Goal: Task Accomplishment & Management: Complete application form

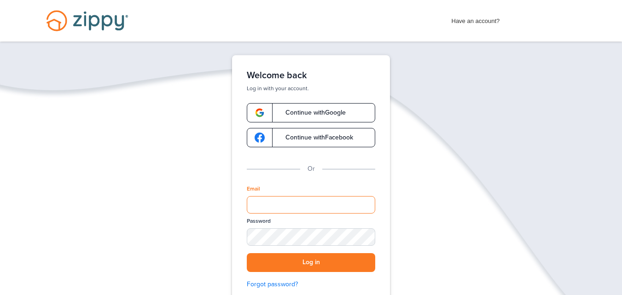
click at [325, 200] on input "Email" at bounding box center [311, 205] width 129 height 18
click at [278, 205] on input "Email" at bounding box center [311, 205] width 129 height 18
type input "**********"
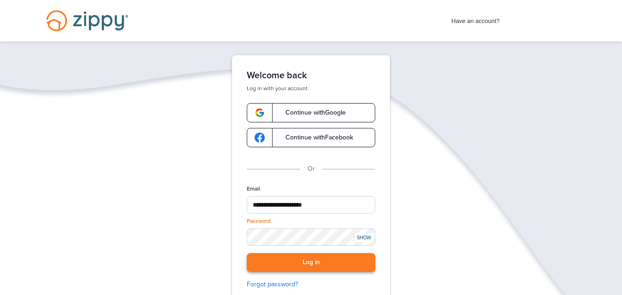
click at [305, 254] on button "Log in" at bounding box center [311, 262] width 129 height 19
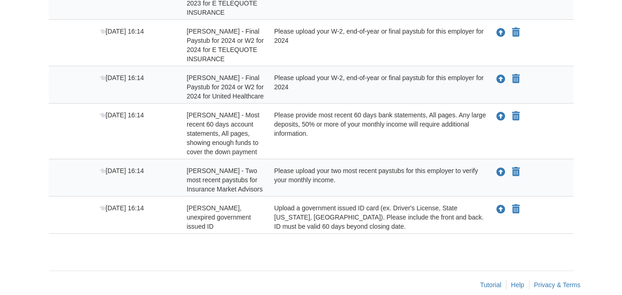
scroll to position [230, 0]
drag, startPoint x: 293, startPoint y: 169, endPoint x: 340, endPoint y: 177, distance: 48.3
click at [336, 175] on div "Please upload your two most recent paystubs for this employer to verify your mo…" at bounding box center [377, 180] width 219 height 28
click at [345, 180] on div "Please upload your two most recent paystubs for this employer to verify your mo…" at bounding box center [377, 180] width 219 height 28
drag, startPoint x: 345, startPoint y: 180, endPoint x: 273, endPoint y: 170, distance: 72.6
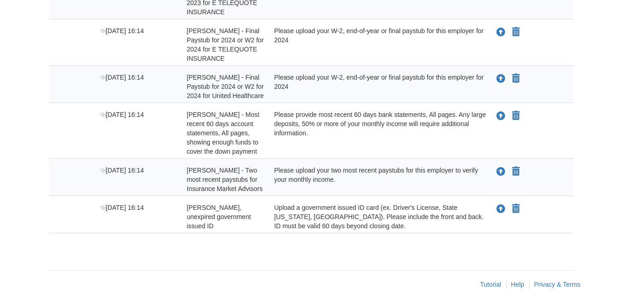
click at [273, 170] on div "Please upload your two most recent paystubs for this employer to verify your mo…" at bounding box center [377, 180] width 219 height 28
click at [278, 171] on div "Please upload your two most recent paystubs for this employer to verify your mo…" at bounding box center [377, 180] width 219 height 28
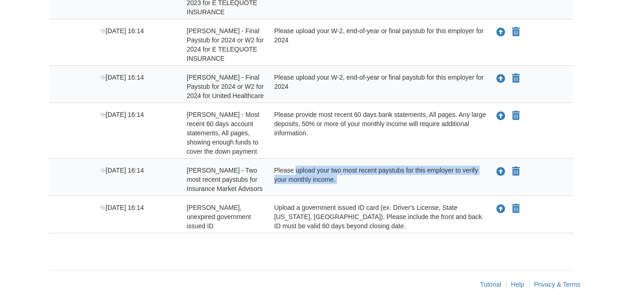
drag, startPoint x: 278, startPoint y: 171, endPoint x: 336, endPoint y: 181, distance: 59.4
click at [336, 181] on div "Please upload your two most recent paystubs for this employer to verify your mo…" at bounding box center [377, 180] width 219 height 28
drag, startPoint x: 336, startPoint y: 181, endPoint x: 280, endPoint y: 167, distance: 58.0
click at [280, 167] on div "Please upload your two most recent paystubs for this employer to verify your mo…" at bounding box center [377, 180] width 219 height 28
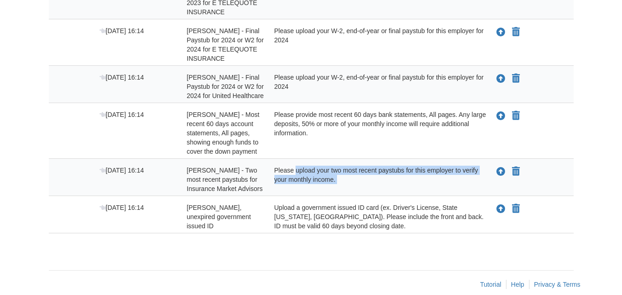
click at [280, 167] on div "Please upload your two most recent paystubs for this employer to verify your mo…" at bounding box center [377, 180] width 219 height 28
drag, startPoint x: 280, startPoint y: 167, endPoint x: 338, endPoint y: 185, distance: 60.3
click at [338, 185] on div "Please upload your two most recent paystubs for this employer to verify your mo…" at bounding box center [377, 180] width 219 height 28
drag, startPoint x: 338, startPoint y: 185, endPoint x: 269, endPoint y: 171, distance: 70.4
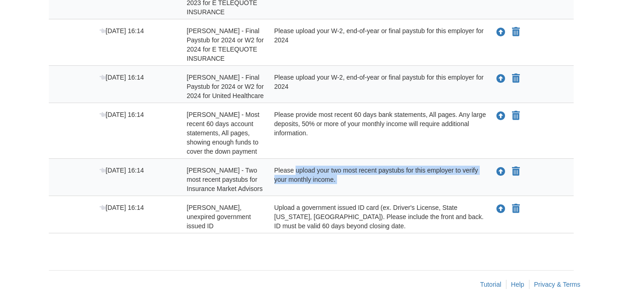
click at [269, 171] on div "Please upload your two most recent paystubs for this employer to verify your mo…" at bounding box center [377, 180] width 219 height 28
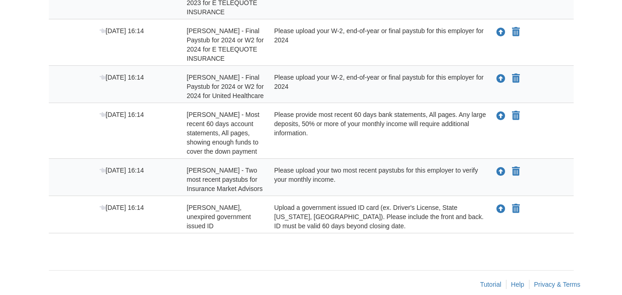
drag, startPoint x: 278, startPoint y: 168, endPoint x: 342, endPoint y: 184, distance: 65.5
click at [342, 184] on div "Please upload your two most recent paystubs for this employer to verify your mo…" at bounding box center [377, 180] width 219 height 28
drag, startPoint x: 342, startPoint y: 184, endPoint x: 273, endPoint y: 176, distance: 69.1
click at [273, 176] on div "Please upload your two most recent paystubs for this employer to verify your mo…" at bounding box center [377, 180] width 219 height 28
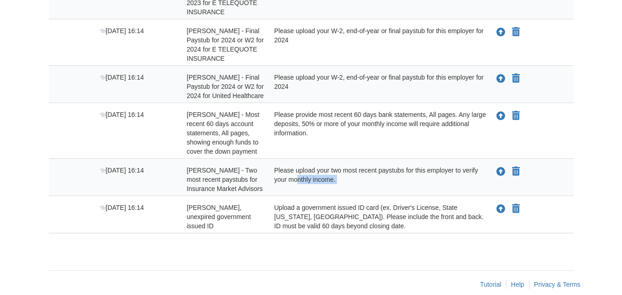
click at [273, 176] on div "Please upload your two most recent paystubs for this employer to verify your mo…" at bounding box center [377, 180] width 219 height 28
drag, startPoint x: 276, startPoint y: 171, endPoint x: 342, endPoint y: 177, distance: 66.6
click at [342, 177] on div "Please upload your two most recent paystubs for this employer to verify your mo…" at bounding box center [377, 180] width 219 height 28
drag, startPoint x: 343, startPoint y: 179, endPoint x: 266, endPoint y: 169, distance: 78.1
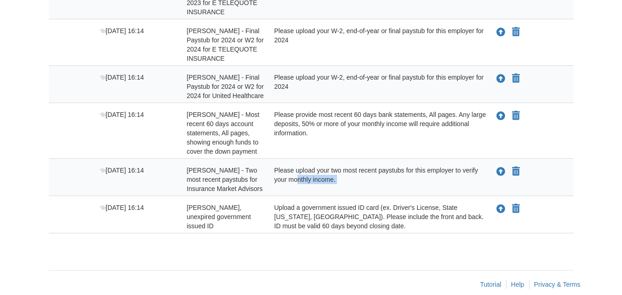
click at [266, 169] on div "Oct 13 16:14 Nicholas Moser - Two most recent paystubs for Insurance Market Adv…" at bounding box center [311, 180] width 525 height 28
click at [272, 170] on div "Please upload your two most recent paystubs for this employer to verify your mo…" at bounding box center [377, 180] width 219 height 28
drag, startPoint x: 278, startPoint y: 170, endPoint x: 339, endPoint y: 178, distance: 60.9
click at [339, 178] on div "Please upload your two most recent paystubs for this employer to verify your mo…" at bounding box center [377, 180] width 219 height 28
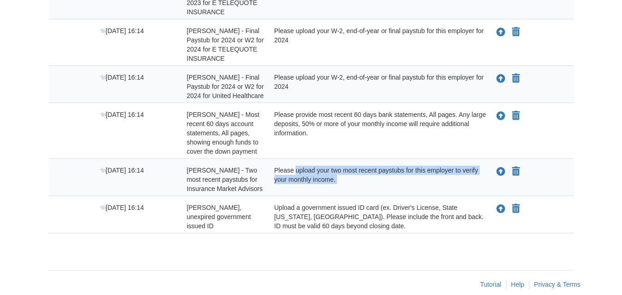
drag, startPoint x: 339, startPoint y: 178, endPoint x: 278, endPoint y: 171, distance: 61.3
click at [278, 171] on div "Please upload your two most recent paystubs for this employer to verify your mo…" at bounding box center [377, 180] width 219 height 28
drag, startPoint x: 278, startPoint y: 171, endPoint x: 336, endPoint y: 178, distance: 58.5
click at [336, 178] on div "Please upload your two most recent paystubs for this employer to verify your mo…" at bounding box center [377, 180] width 219 height 28
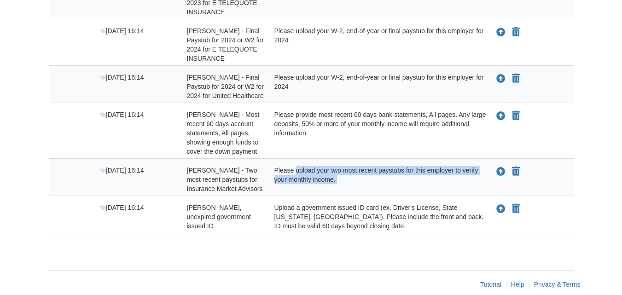
click at [336, 178] on div "Please upload your two most recent paystubs for this employer to verify your mo…" at bounding box center [377, 180] width 219 height 28
drag, startPoint x: 337, startPoint y: 178, endPoint x: 275, endPoint y: 171, distance: 62.1
click at [275, 171] on div "Please upload your two most recent paystubs for this employer to verify your mo…" at bounding box center [377, 180] width 219 height 28
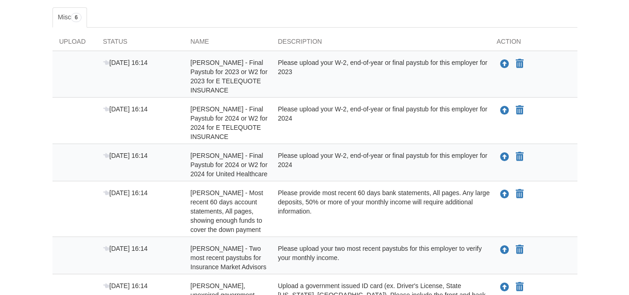
scroll to position [242, 0]
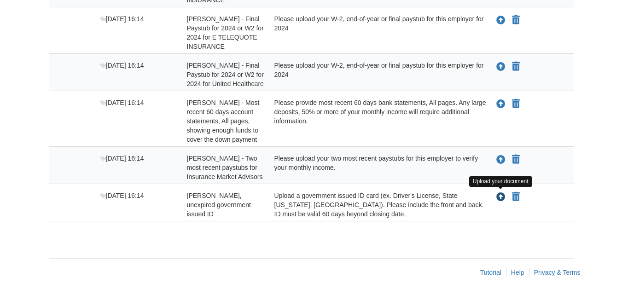
click at [501, 199] on icon "Upload Nicholas Moser - Valid, unexpired government issued ID" at bounding box center [501, 197] width 9 height 9
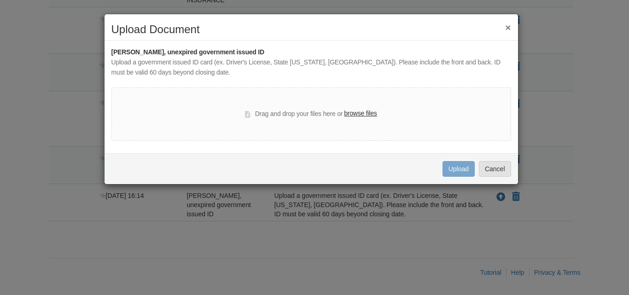
click at [301, 120] on div "Drag and drop your files here or browse files" at bounding box center [311, 114] width 132 height 11
click at [358, 113] on label "browse files" at bounding box center [360, 114] width 33 height 10
click at [0, 0] on input "browse files" at bounding box center [0, 0] width 0 height 0
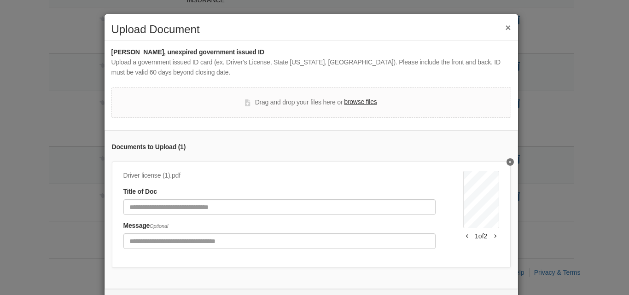
scroll to position [46, 0]
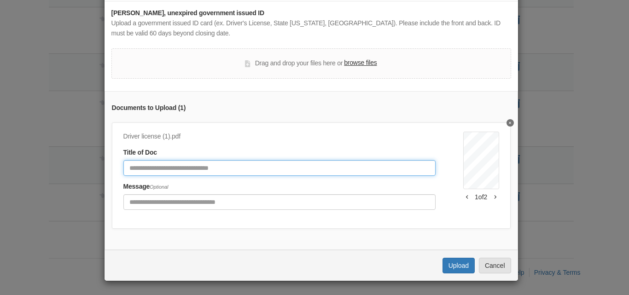
click at [170, 167] on input "Document Title" at bounding box center [279, 168] width 312 height 16
type input "**********"
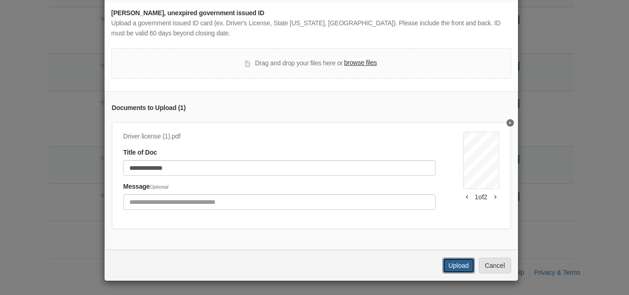
click at [460, 261] on button "Upload" at bounding box center [459, 266] width 32 height 16
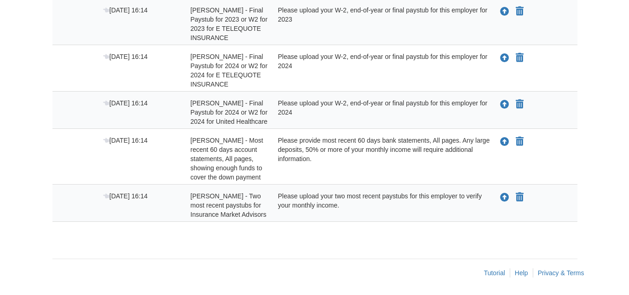
scroll to position [205, 0]
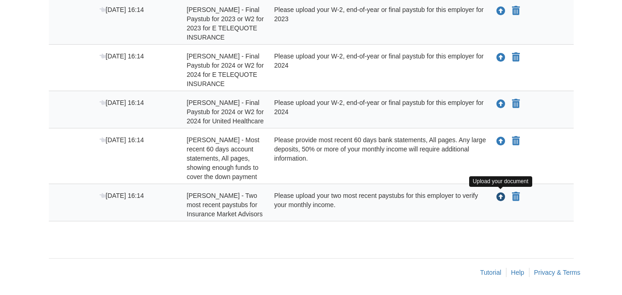
click at [503, 194] on icon "Upload Nicholas Moser - Two most recent paystubs for Insurance Market Advisors" at bounding box center [501, 197] width 9 height 9
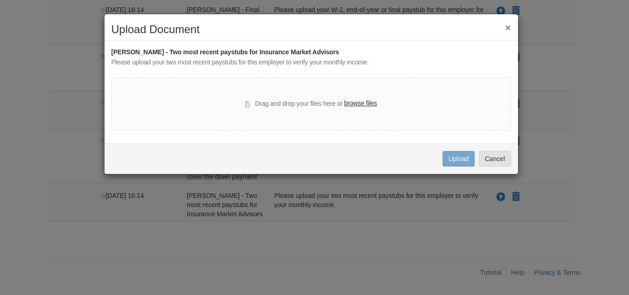
click at [351, 101] on label "browse files" at bounding box center [360, 104] width 33 height 10
click at [0, 0] on input "browse files" at bounding box center [0, 0] width 0 height 0
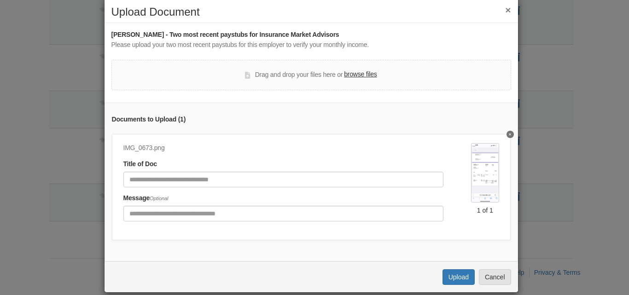
scroll to position [36, 0]
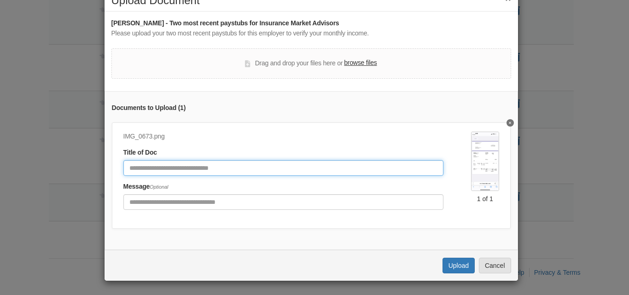
click at [212, 160] on input "Document Title" at bounding box center [283, 168] width 321 height 16
type input "***"
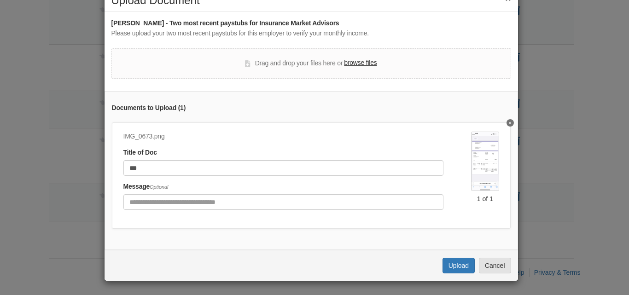
click at [364, 58] on label "browse files" at bounding box center [360, 63] width 33 height 10
click at [0, 0] on input "browse files" at bounding box center [0, 0] width 0 height 0
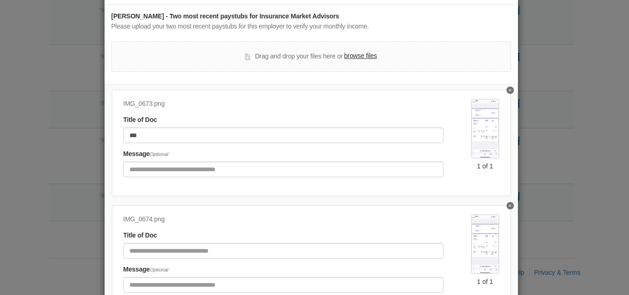
scroll to position [51, 0]
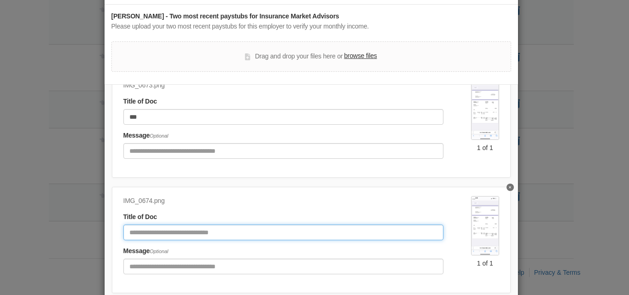
click at [189, 228] on input "Document Title" at bounding box center [283, 233] width 321 height 16
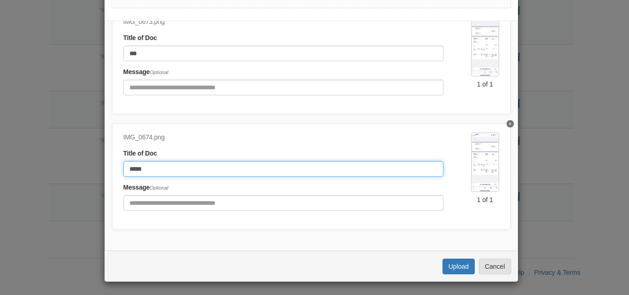
scroll to position [100, 0]
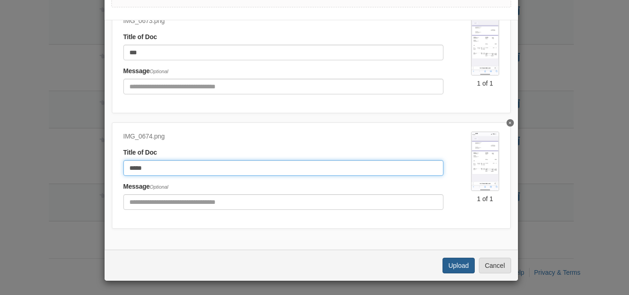
type input "*****"
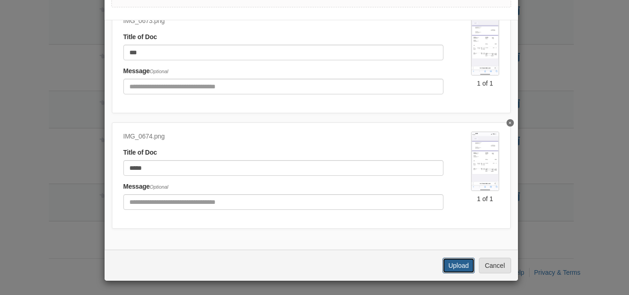
click at [445, 264] on button "Upload" at bounding box center [459, 266] width 32 height 16
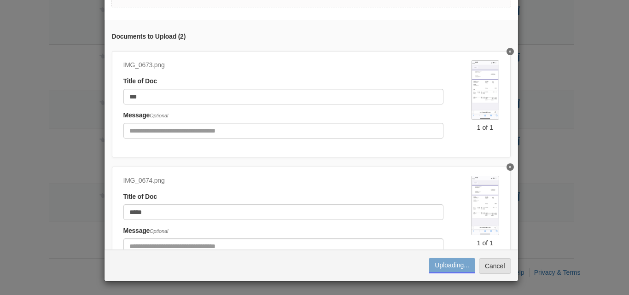
scroll to position [51, 0]
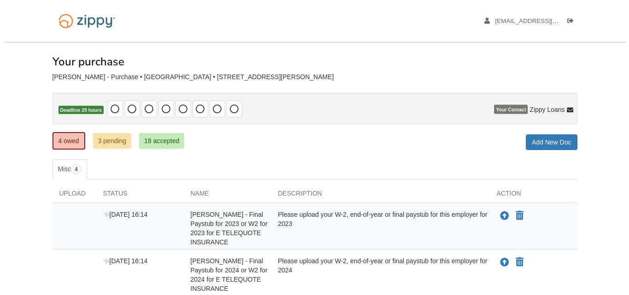
scroll to position [168, 0]
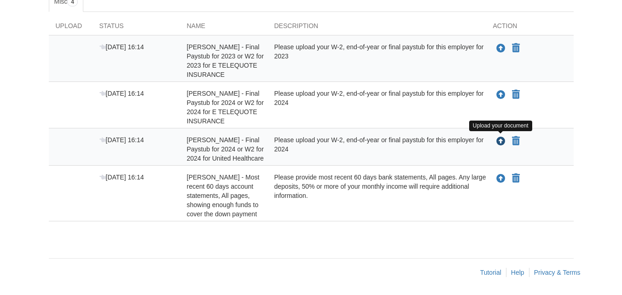
click at [499, 141] on icon "Upload Nicholas Moser - Final Paystub for 2024 or W2 for 2024 for United Health…" at bounding box center [501, 141] width 9 height 9
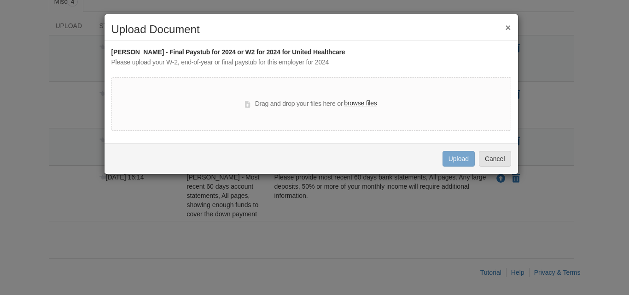
click at [360, 105] on label "browse files" at bounding box center [360, 104] width 33 height 10
click at [0, 0] on input "browse files" at bounding box center [0, 0] width 0 height 0
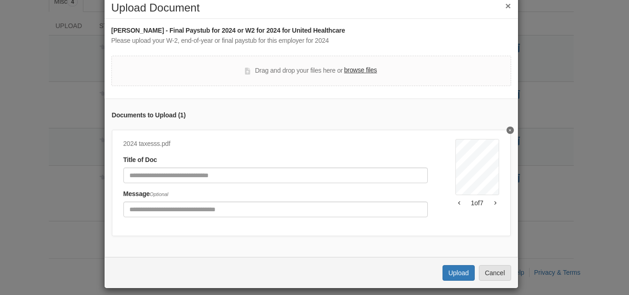
scroll to position [36, 0]
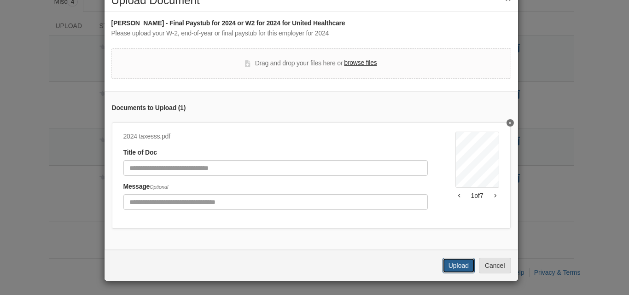
click at [455, 262] on button "Upload" at bounding box center [459, 266] width 32 height 16
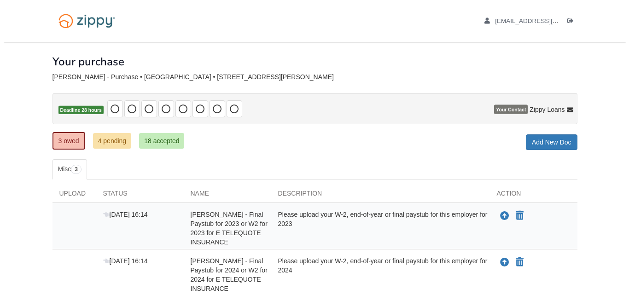
scroll to position [130, 0]
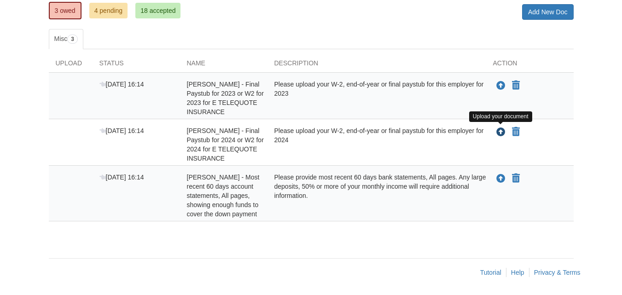
click at [497, 129] on icon "Upload Nicholas Moser - Final Paystub for 2024 or W2 for 2024 for E TELEQUOTE I…" at bounding box center [501, 132] width 9 height 9
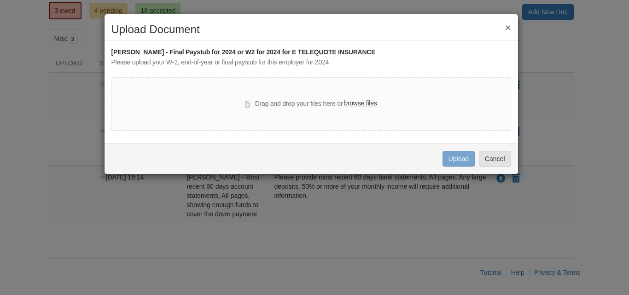
click at [348, 101] on label "browse files" at bounding box center [360, 104] width 33 height 10
click at [0, 0] on input "browse files" at bounding box center [0, 0] width 0 height 0
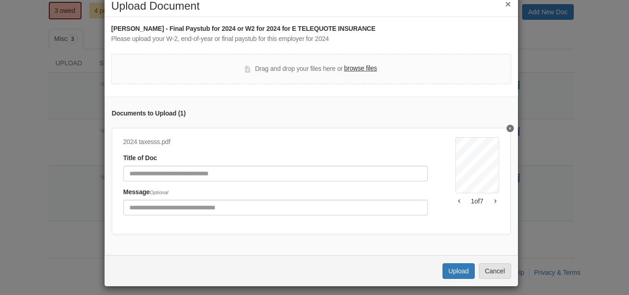
scroll to position [36, 0]
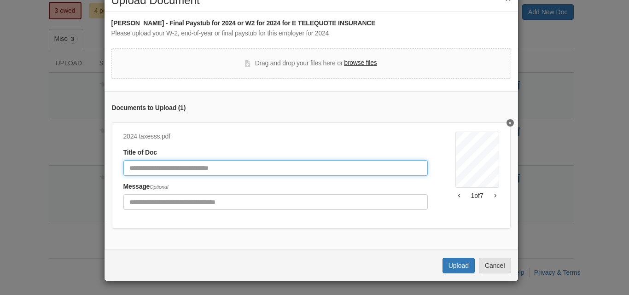
click at [189, 164] on input "Document Title" at bounding box center [275, 168] width 305 height 16
drag, startPoint x: 194, startPoint y: 162, endPoint x: 187, endPoint y: 162, distance: 7.4
click at [187, 162] on input "**********" at bounding box center [275, 168] width 305 height 16
click at [161, 164] on input "**********" at bounding box center [275, 168] width 305 height 16
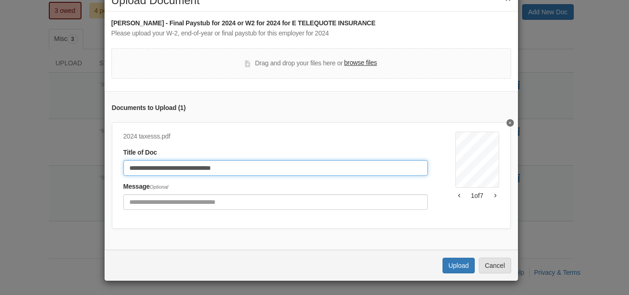
click at [250, 160] on input "**********" at bounding box center [275, 168] width 305 height 16
type input "**********"
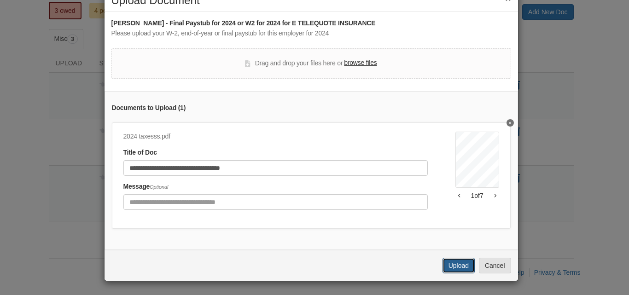
click at [454, 264] on button "Upload" at bounding box center [459, 266] width 32 height 16
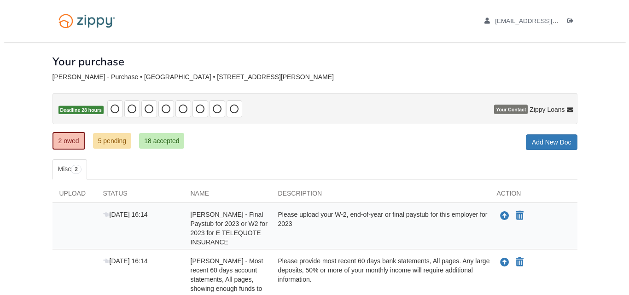
scroll to position [38, 0]
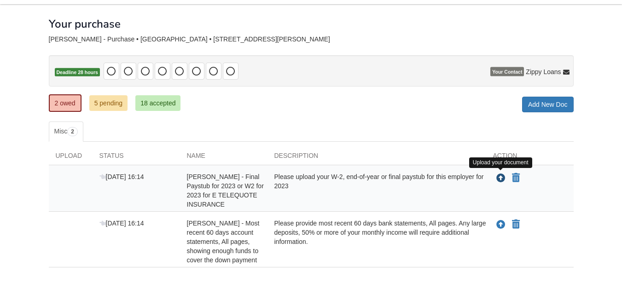
click at [500, 179] on icon "Upload Nicholas Moser - Final Paystub for 2023 or W2 for 2023 for E TELEQUOTE I…" at bounding box center [501, 178] width 9 height 9
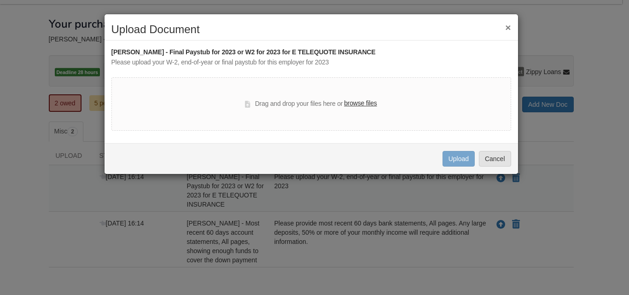
click at [365, 106] on label "browse files" at bounding box center [360, 104] width 33 height 10
click at [0, 0] on input "browse files" at bounding box center [0, 0] width 0 height 0
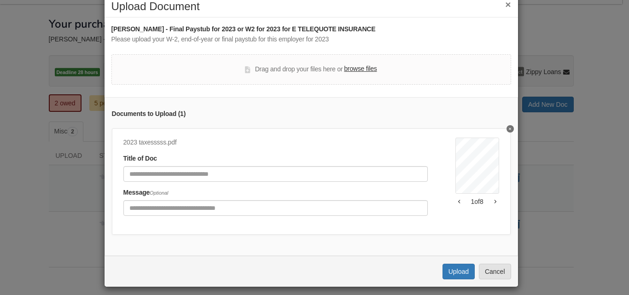
scroll to position [36, 0]
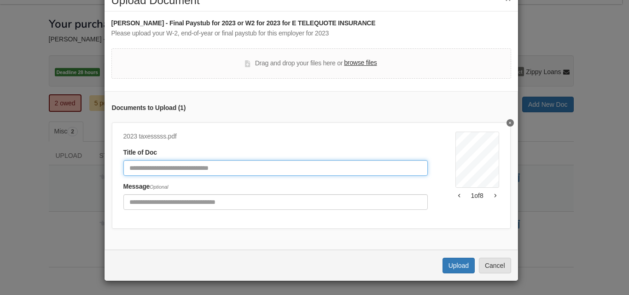
click at [221, 165] on input "Document Title" at bounding box center [275, 168] width 305 height 16
type input "********"
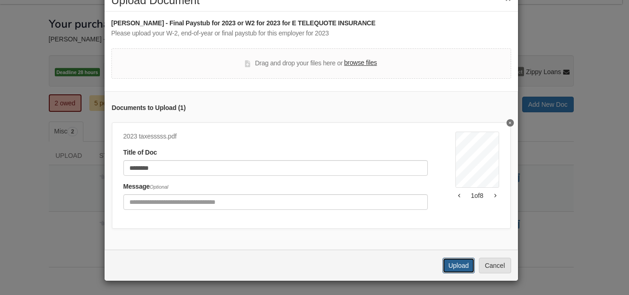
click at [456, 270] on button "Upload" at bounding box center [459, 266] width 32 height 16
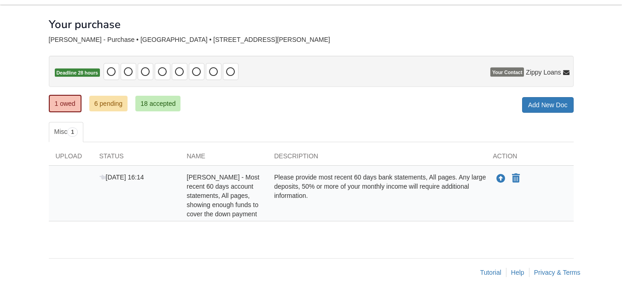
scroll to position [37, 0]
